Goal: Find specific page/section: Find specific page/section

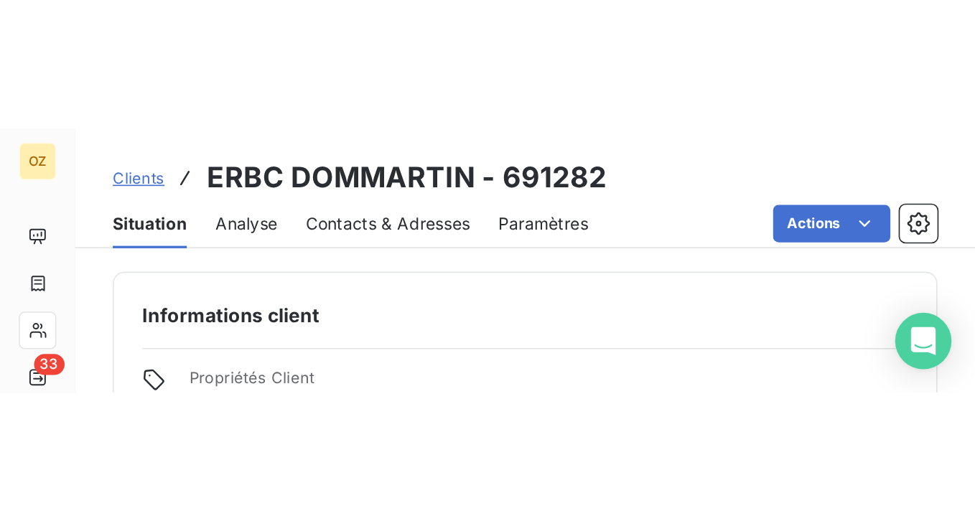
scroll to position [144, 0]
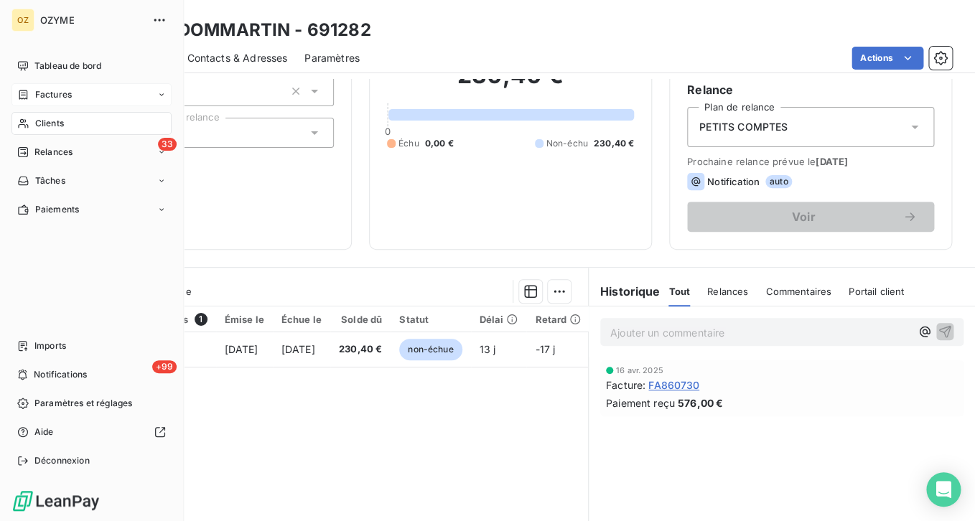
click at [41, 93] on span "Factures" at bounding box center [53, 94] width 37 height 13
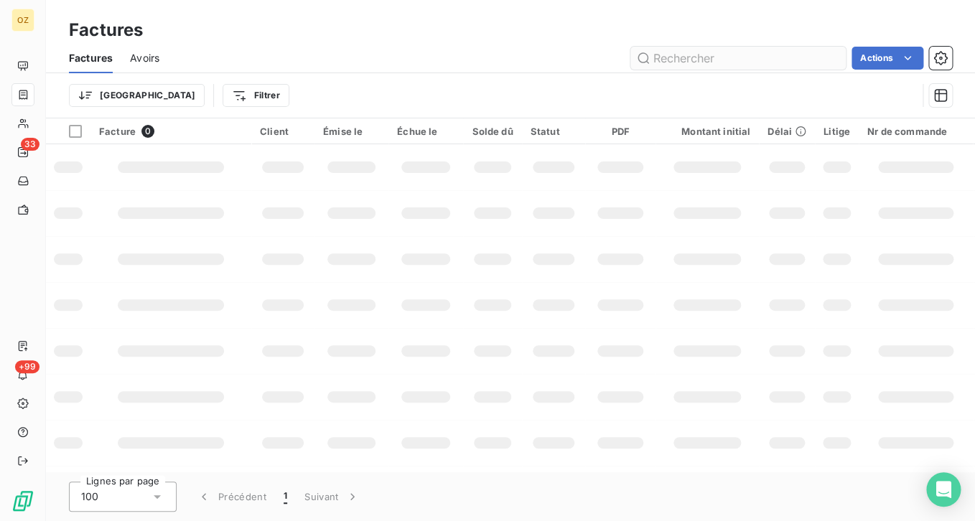
click at [790, 60] on input "text" at bounding box center [737, 58] width 215 height 23
type input "FA868898"
click at [761, 52] on input "FA868898" at bounding box center [737, 58] width 215 height 23
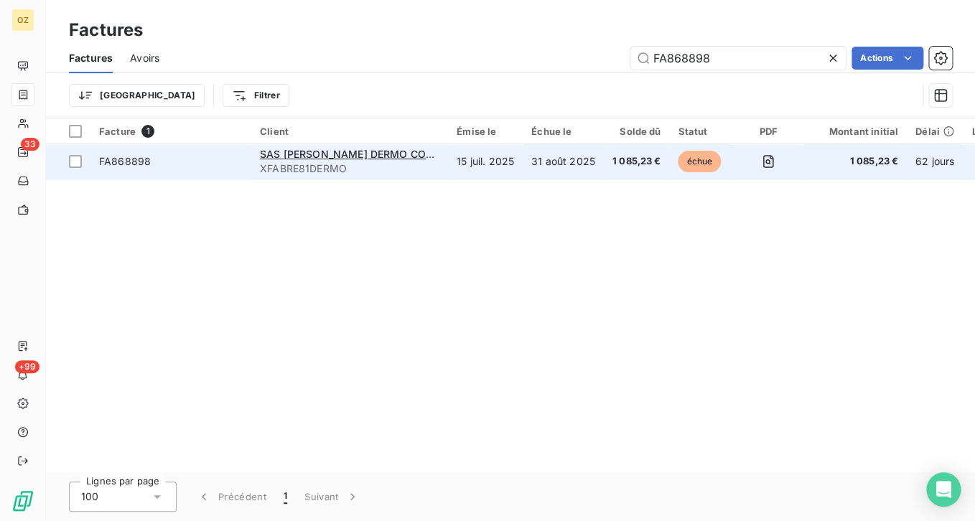
click at [223, 159] on span "FA868898" at bounding box center [171, 161] width 144 height 14
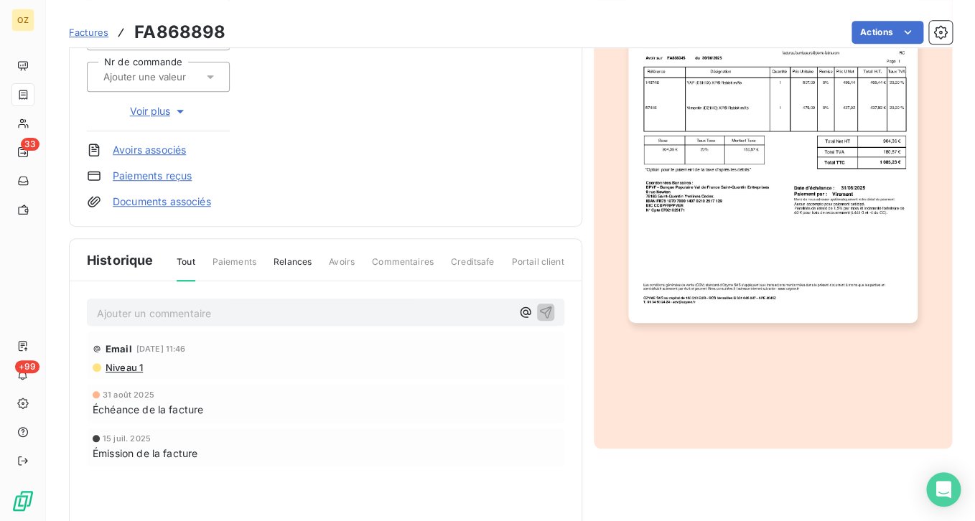
scroll to position [341, 0]
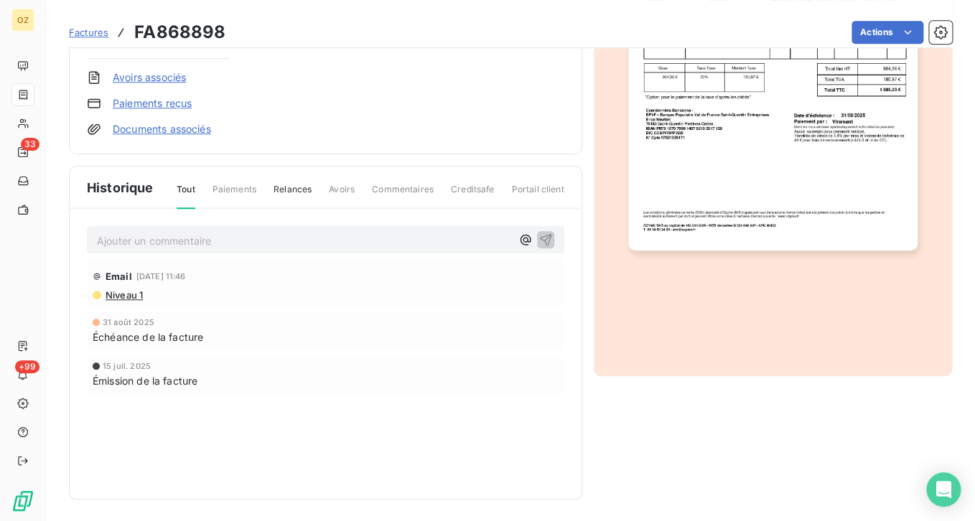
click at [210, 246] on p "Ajouter un commentaire ﻿" at bounding box center [304, 241] width 414 height 18
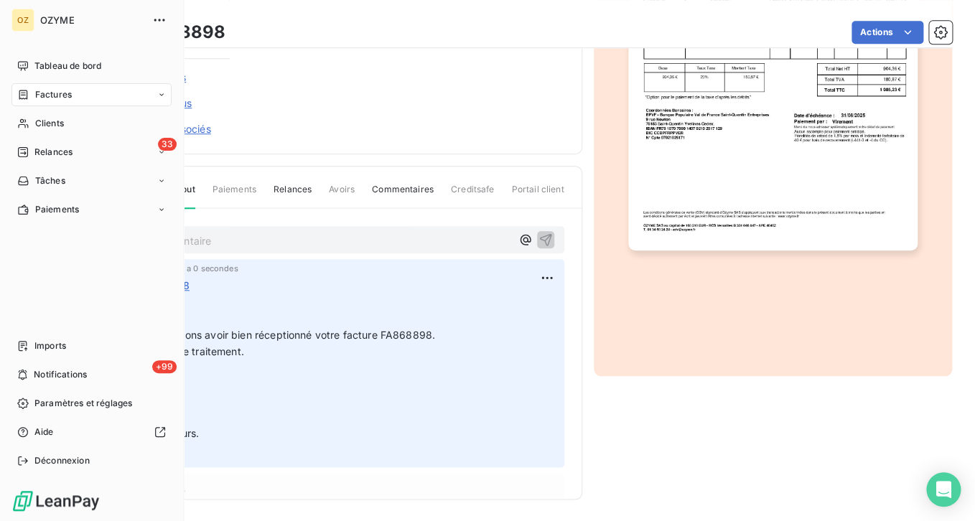
click at [36, 95] on span "Factures" at bounding box center [53, 94] width 37 height 13
click at [88, 121] on div "Factures" at bounding box center [100, 123] width 143 height 23
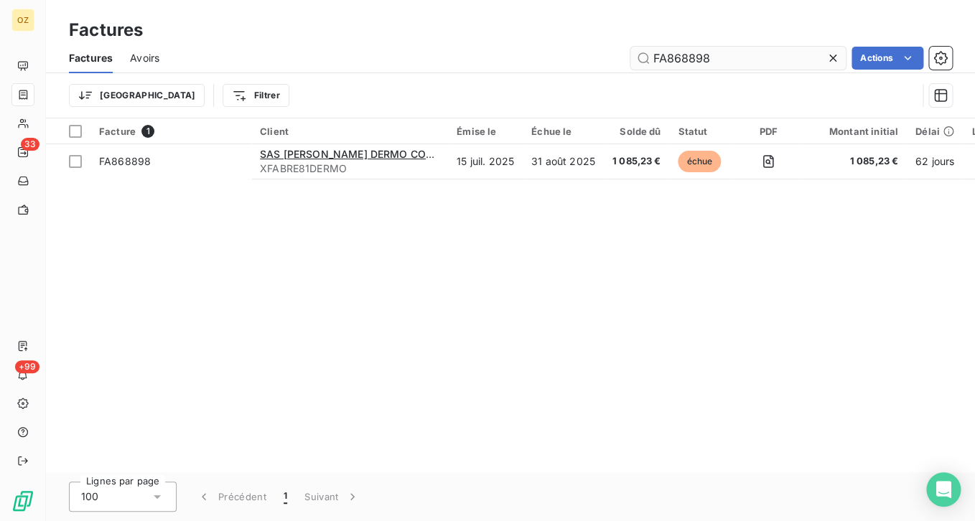
click at [729, 57] on input "FA868898" at bounding box center [737, 58] width 215 height 23
drag, startPoint x: 776, startPoint y: 74, endPoint x: 775, endPoint y: 65, distance: 9.4
click at [776, 73] on div "Factures Avoirs FA869209 Actions Trier Filtrer" at bounding box center [510, 80] width 929 height 75
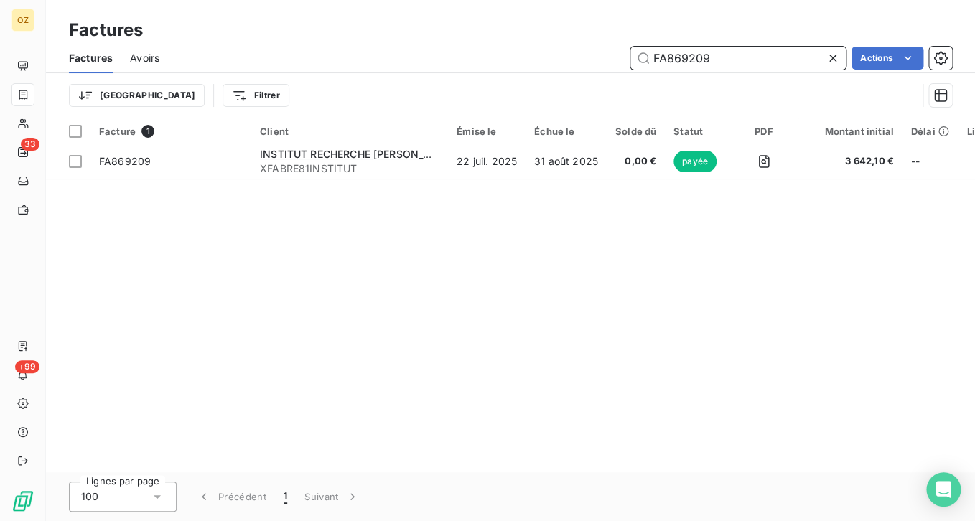
click at [774, 65] on input "FA869209" at bounding box center [737, 58] width 215 height 23
paste input "8974"
click at [742, 61] on input "FA868974" at bounding box center [737, 58] width 215 height 23
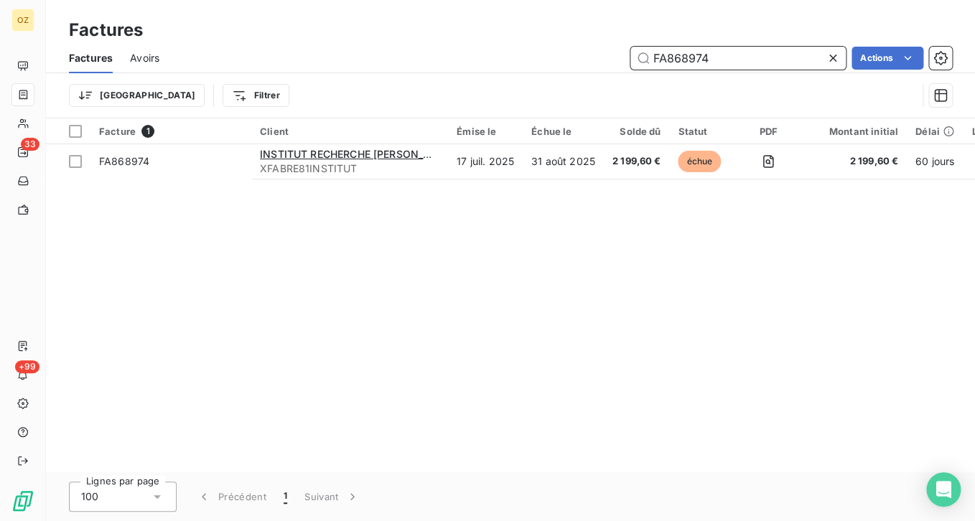
paste input "3"
click at [717, 52] on input "FA868973" at bounding box center [737, 58] width 215 height 23
paste input "9456"
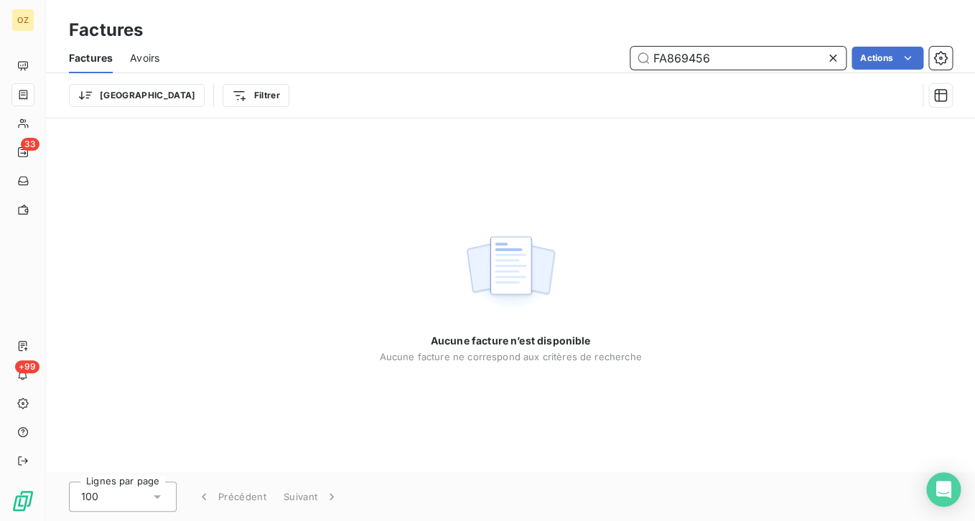
type input "FA869456"
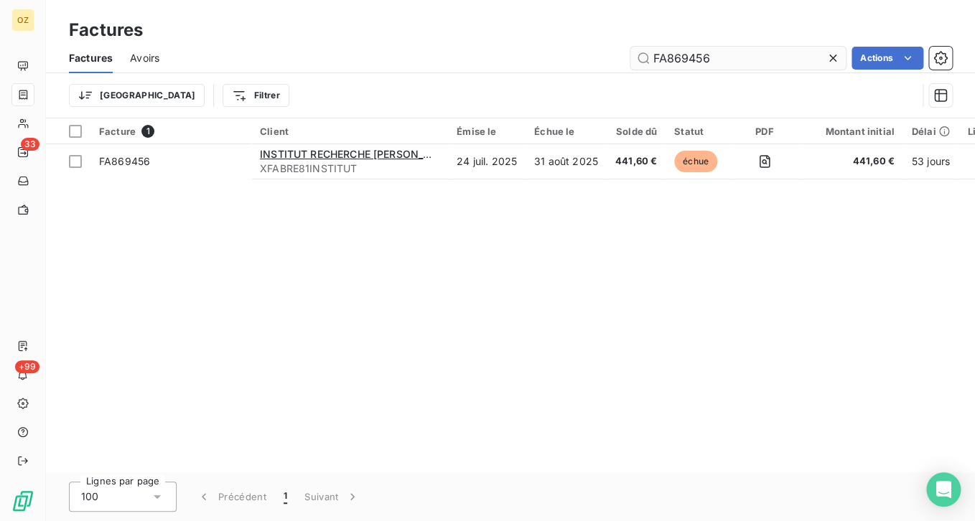
click at [830, 60] on icon at bounding box center [832, 58] width 7 height 7
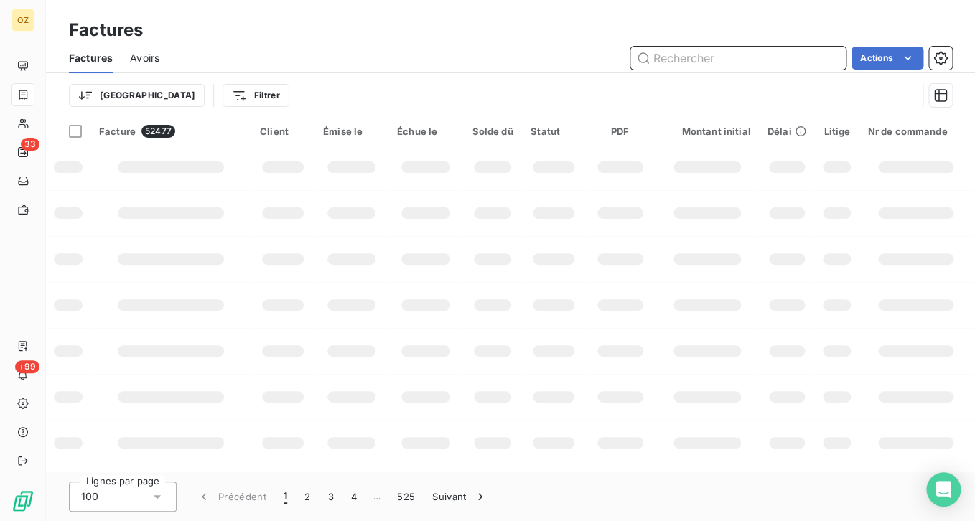
click at [775, 62] on input "text" at bounding box center [737, 58] width 215 height 23
click at [465, 22] on div "Factures" at bounding box center [510, 30] width 929 height 26
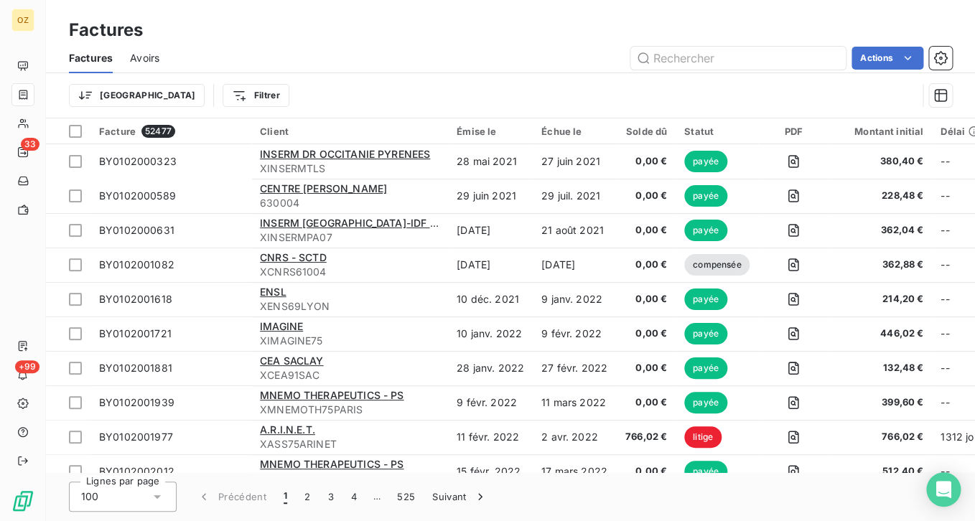
click at [499, 17] on div "Factures Factures Avoirs Actions Trier Filtrer" at bounding box center [510, 59] width 929 height 118
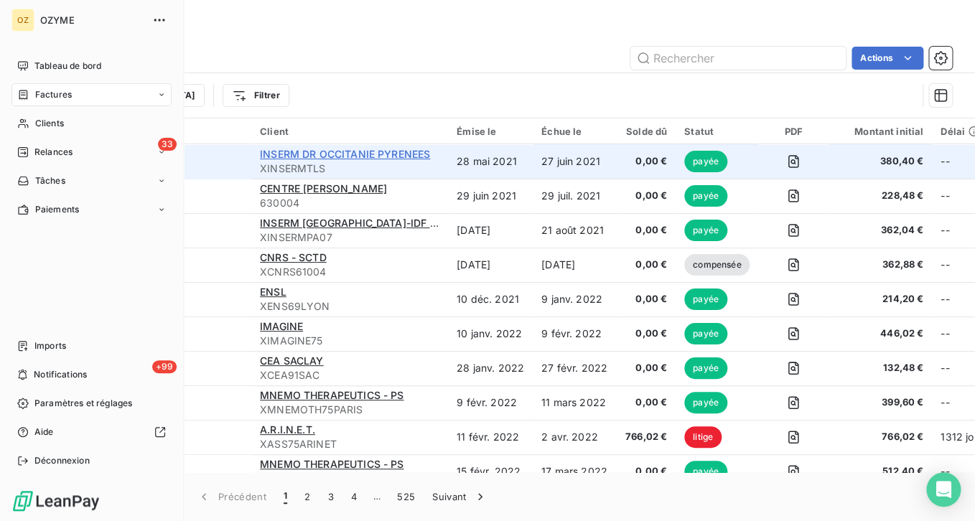
drag, startPoint x: 43, startPoint y: 123, endPoint x: 330, endPoint y: 160, distance: 289.5
click at [44, 123] on span "Clients" at bounding box center [49, 123] width 29 height 13
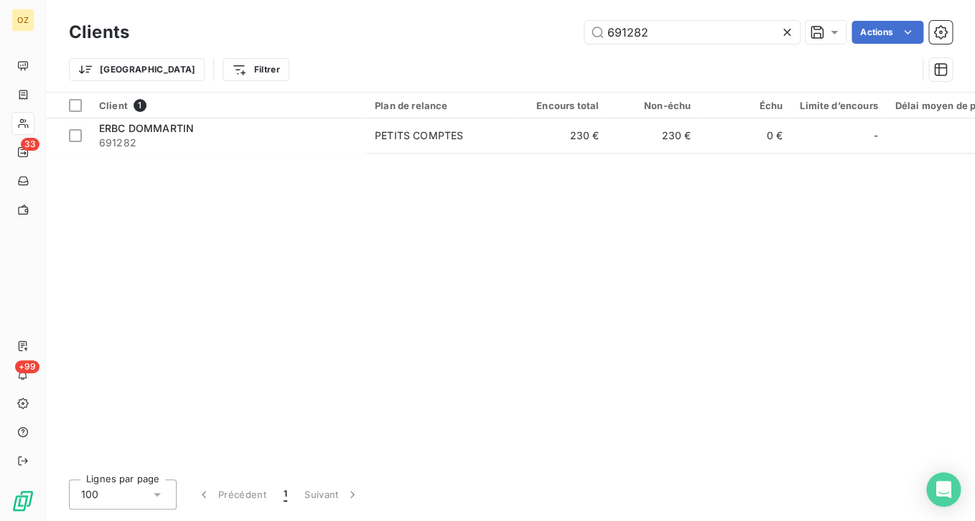
click at [787, 33] on icon at bounding box center [786, 32] width 7 height 7
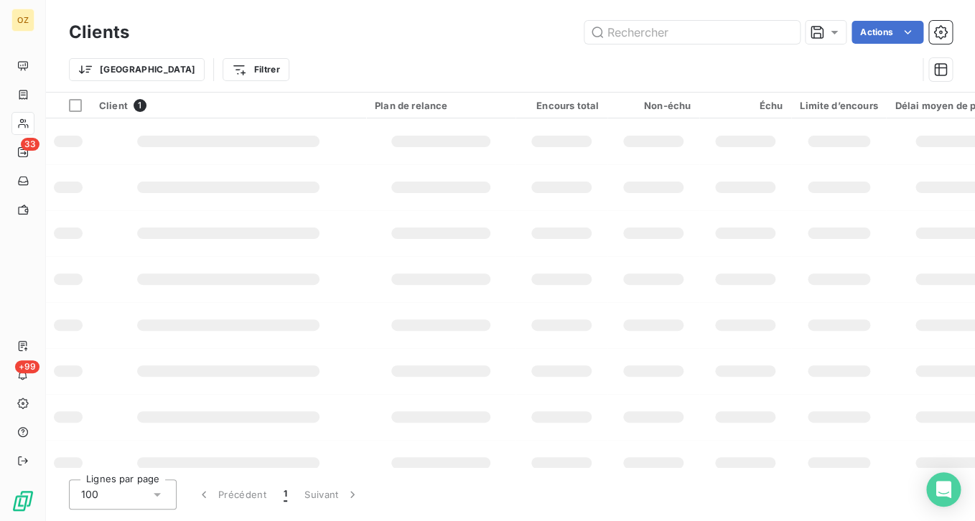
drag, startPoint x: 449, startPoint y: 67, endPoint x: 459, endPoint y: 0, distance: 67.5
click at [449, 67] on div "Trier Filtrer" at bounding box center [493, 69] width 848 height 27
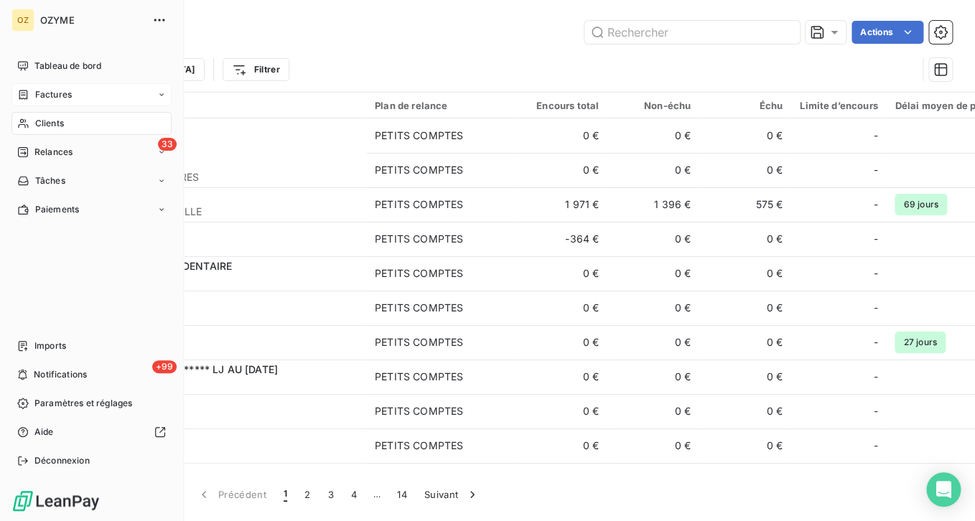
click at [24, 95] on icon at bounding box center [23, 94] width 9 height 9
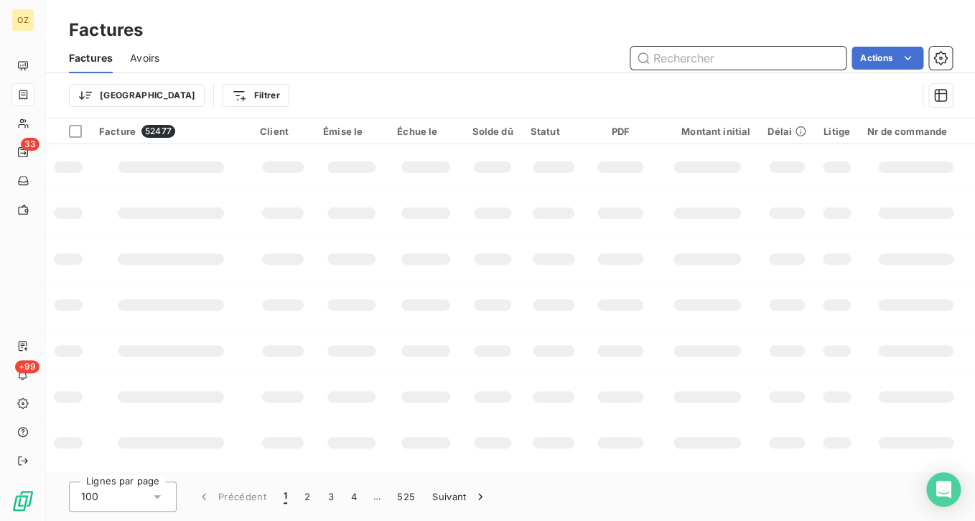
click at [749, 58] on input "text" at bounding box center [737, 58] width 215 height 23
paste input "941046"
click at [738, 55] on input "941046" at bounding box center [737, 58] width 215 height 23
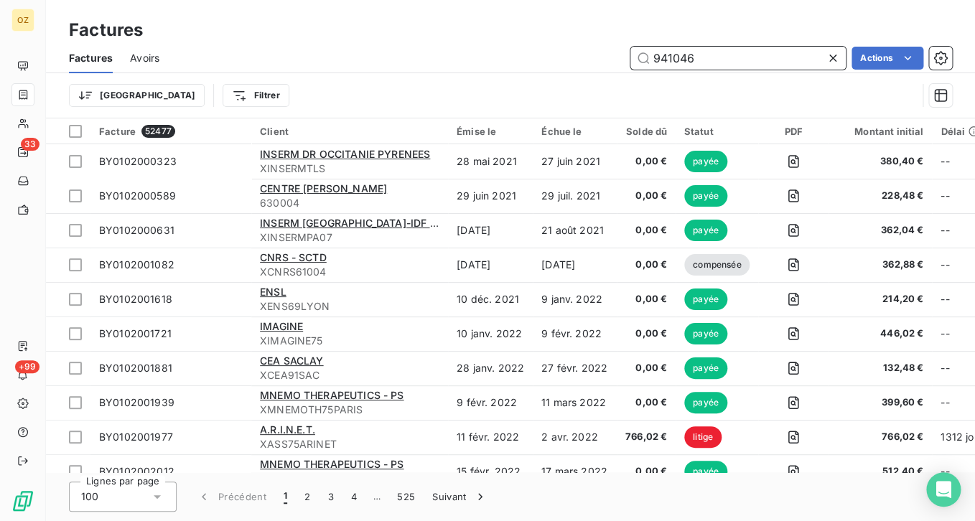
paste input "941046"
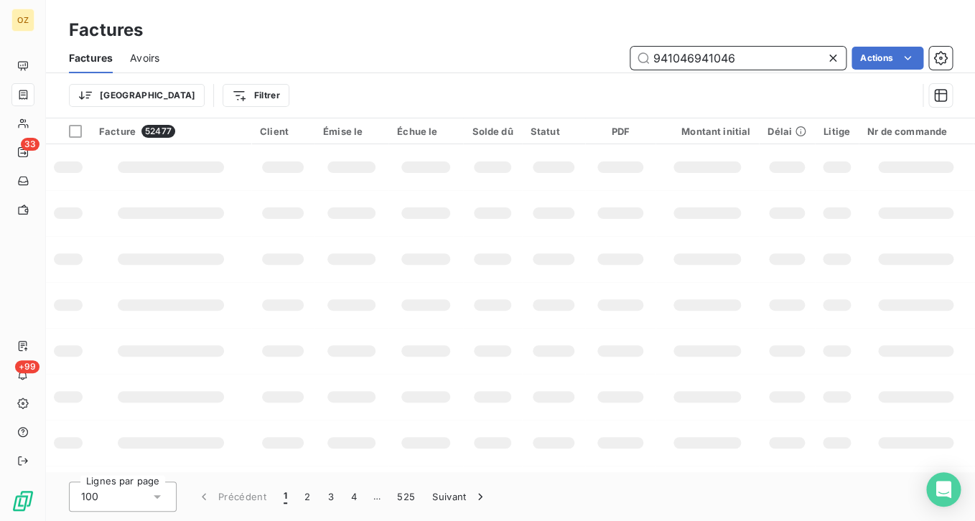
drag, startPoint x: 738, startPoint y: 55, endPoint x: 532, endPoint y: 55, distance: 206.0
click at [630, 55] on input "941046941046" at bounding box center [737, 58] width 215 height 23
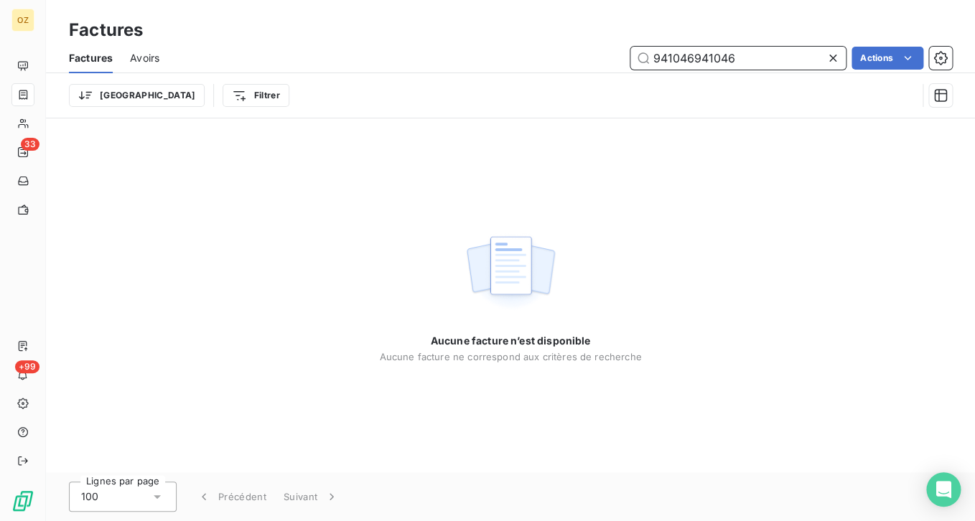
paste input "text"
type input "941046"
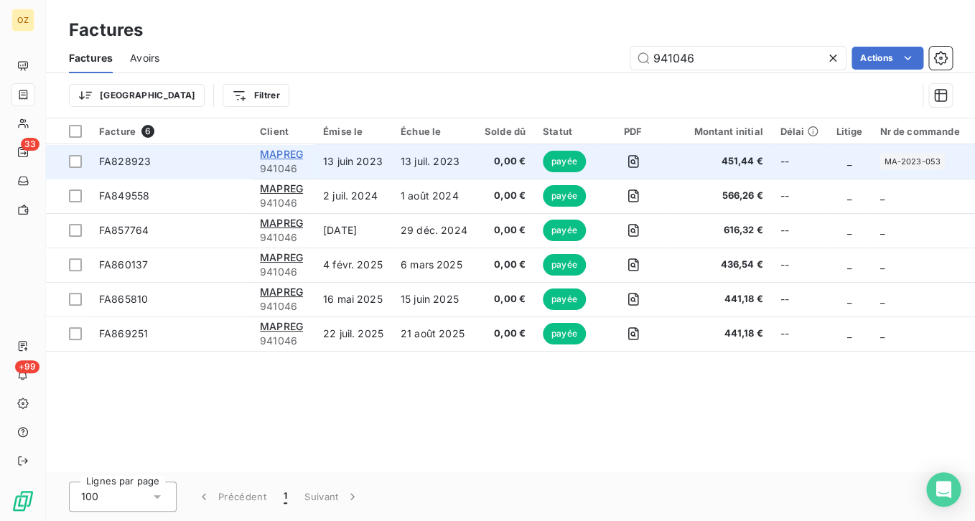
click at [281, 151] on span "MAPREG" at bounding box center [281, 154] width 43 height 12
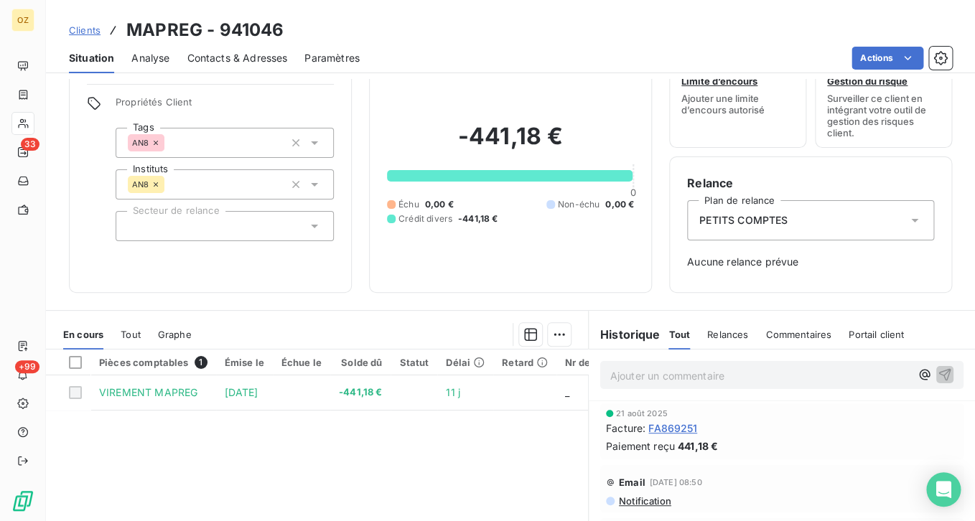
scroll to position [72, 0]
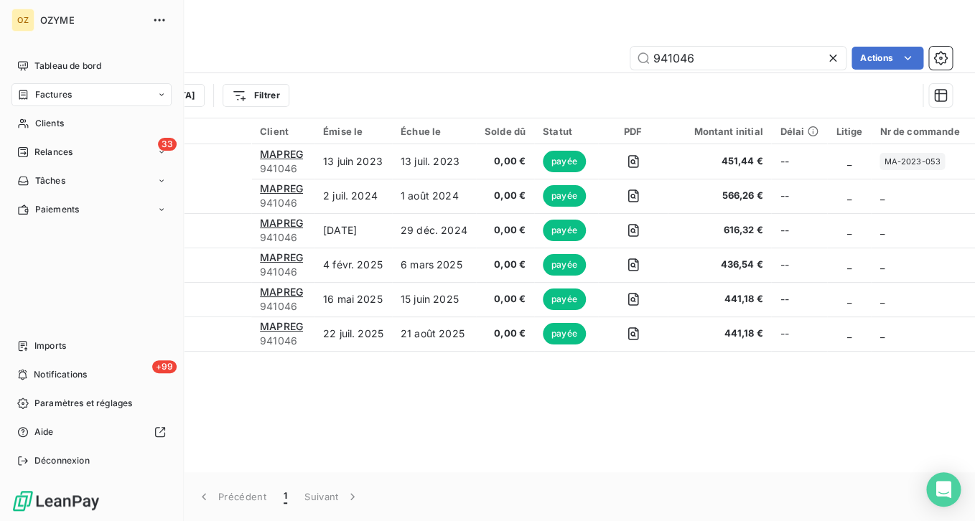
click at [42, 94] on span "Factures" at bounding box center [53, 94] width 37 height 13
click at [14, 22] on div "OZ" at bounding box center [22, 20] width 23 height 23
click at [27, 18] on div "OZ" at bounding box center [22, 20] width 23 height 23
